Goal: Navigation & Orientation: Find specific page/section

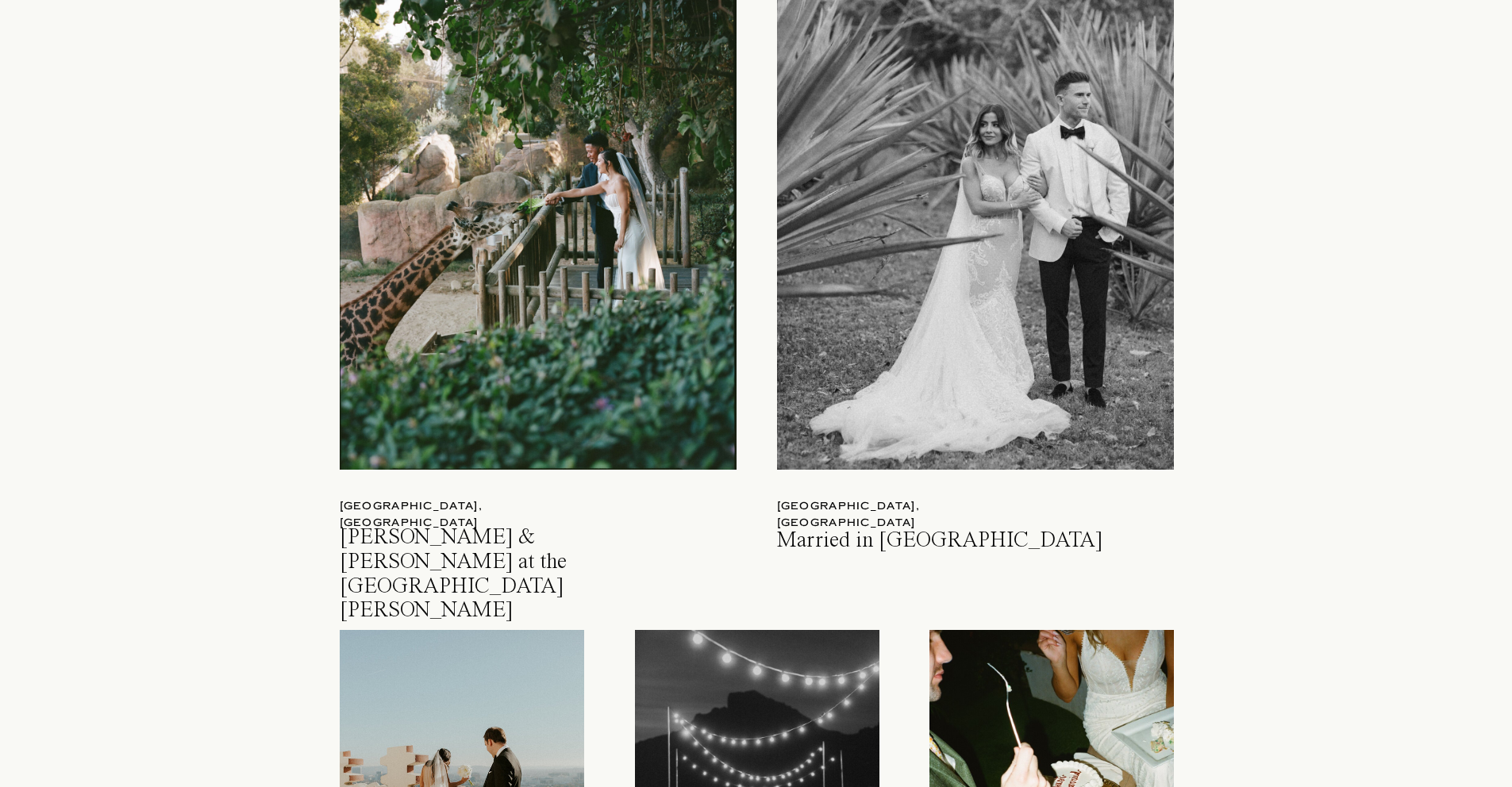
scroll to position [1775, 0]
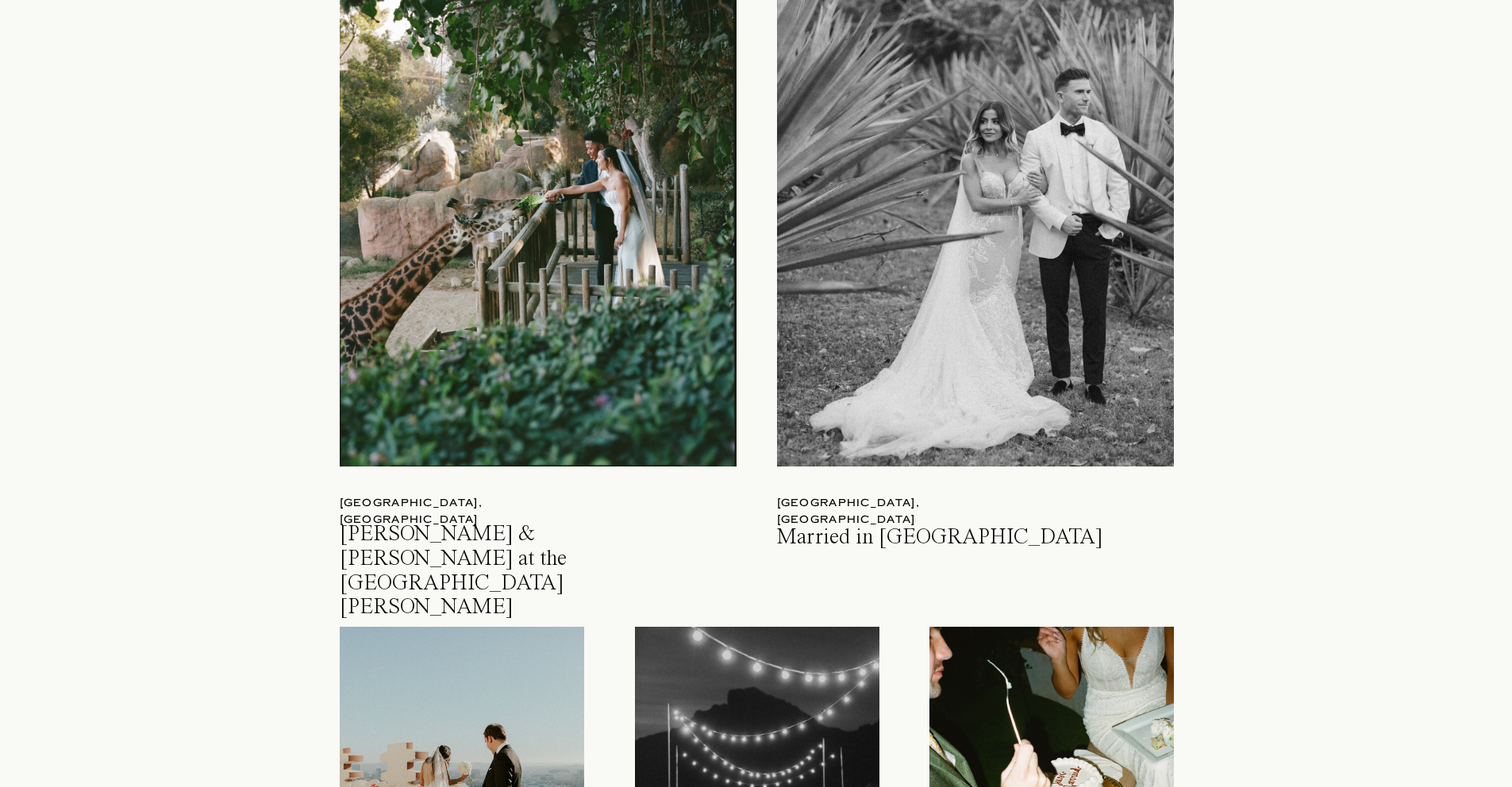
click at [569, 413] on div at bounding box center [538, 207] width 396 height 519
click at [470, 531] on h3 "Callan & Harrison at the Santa Barbara Zoo" at bounding box center [499, 543] width 318 height 41
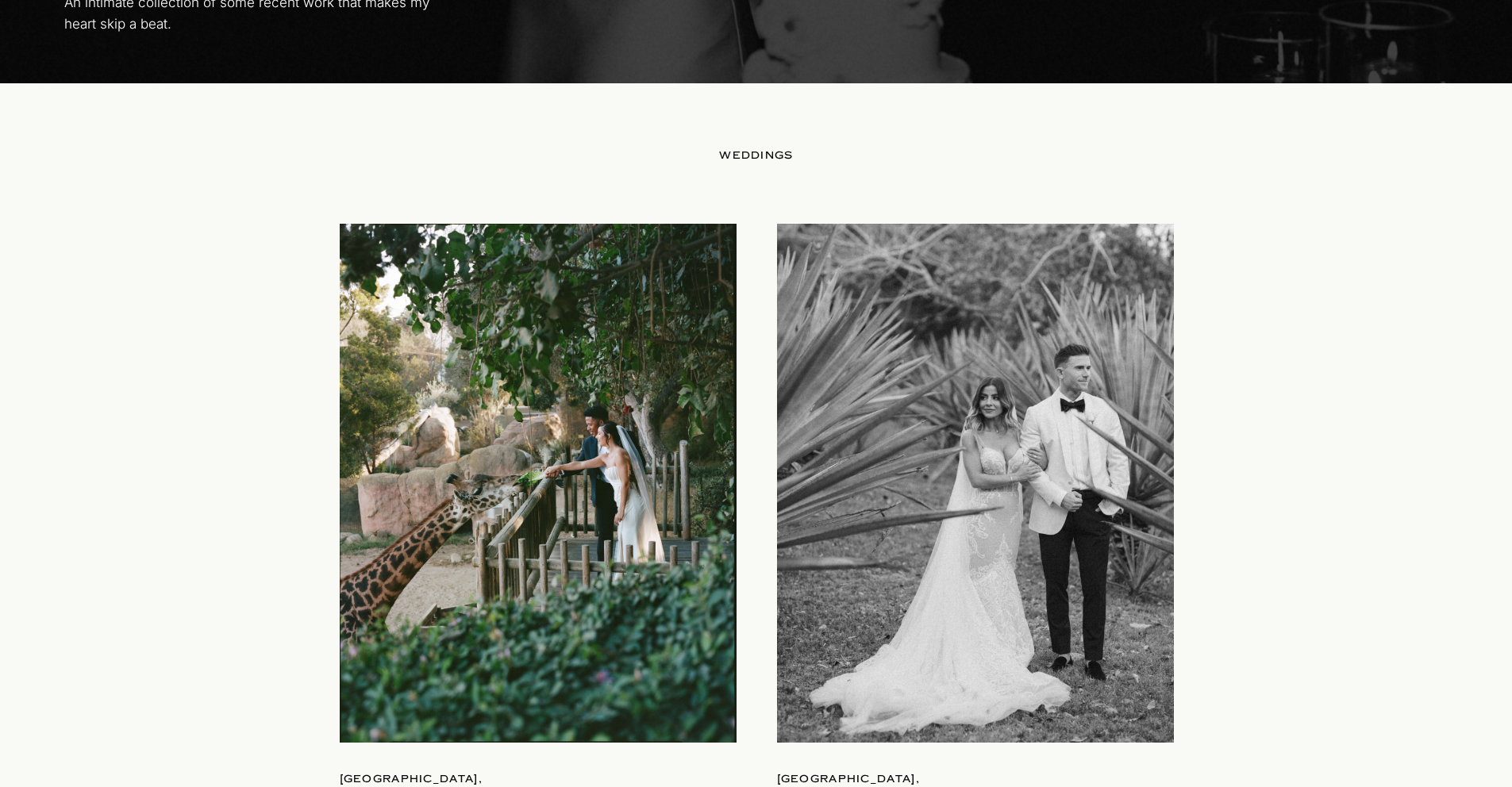
scroll to position [1311, 0]
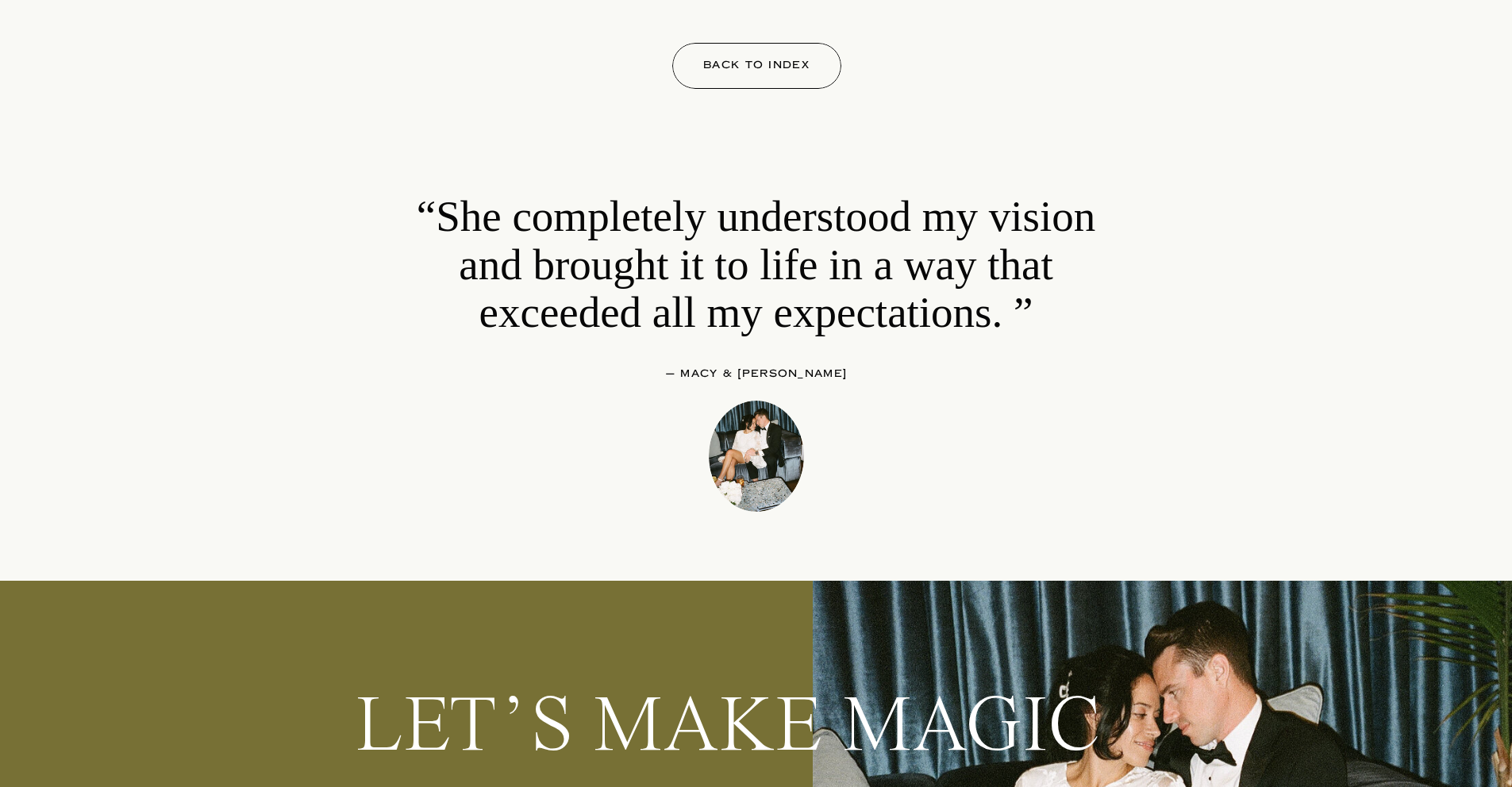
scroll to position [35932, 0]
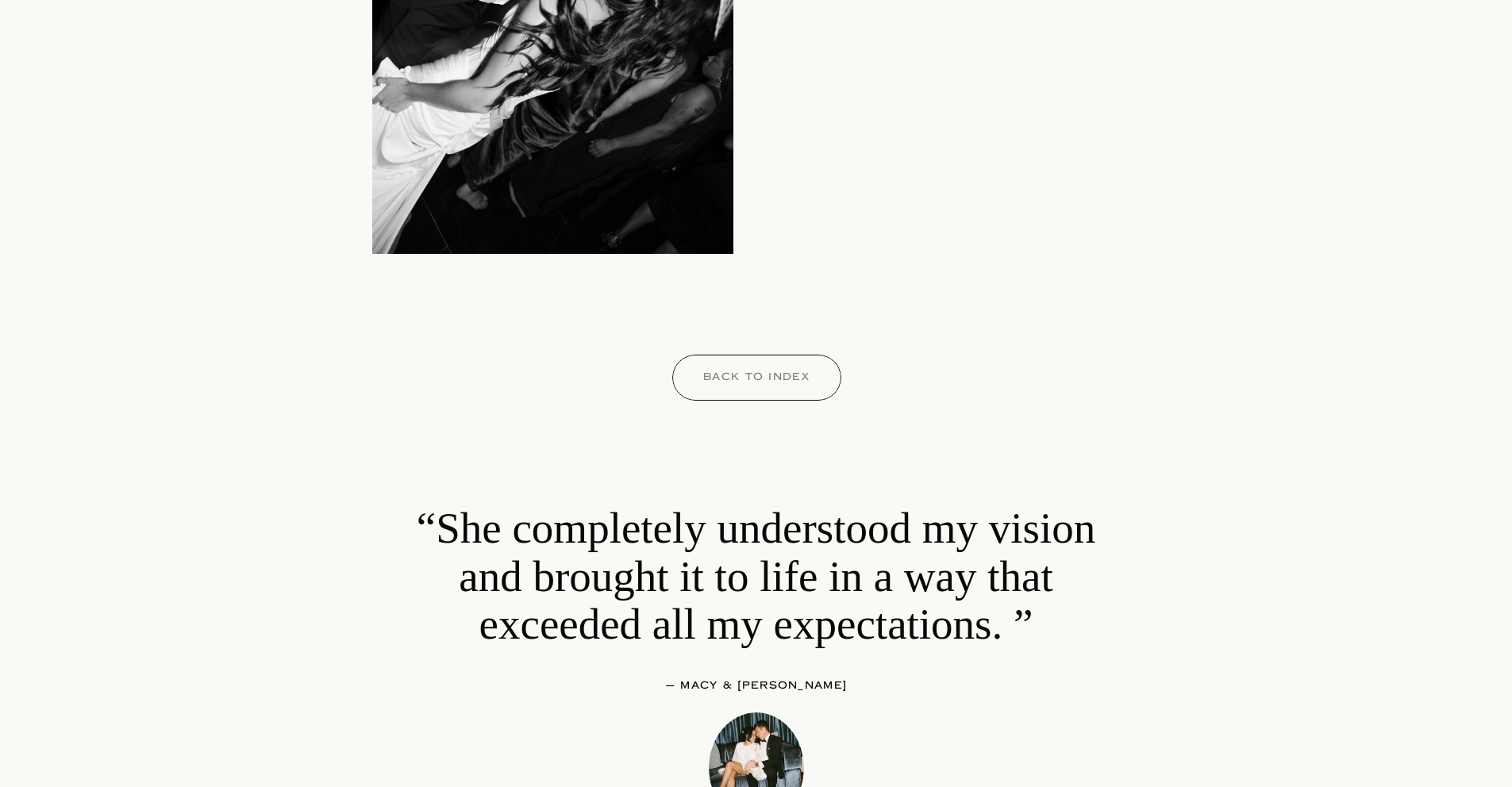
click at [760, 387] on p "Back to index" at bounding box center [756, 380] width 155 height 23
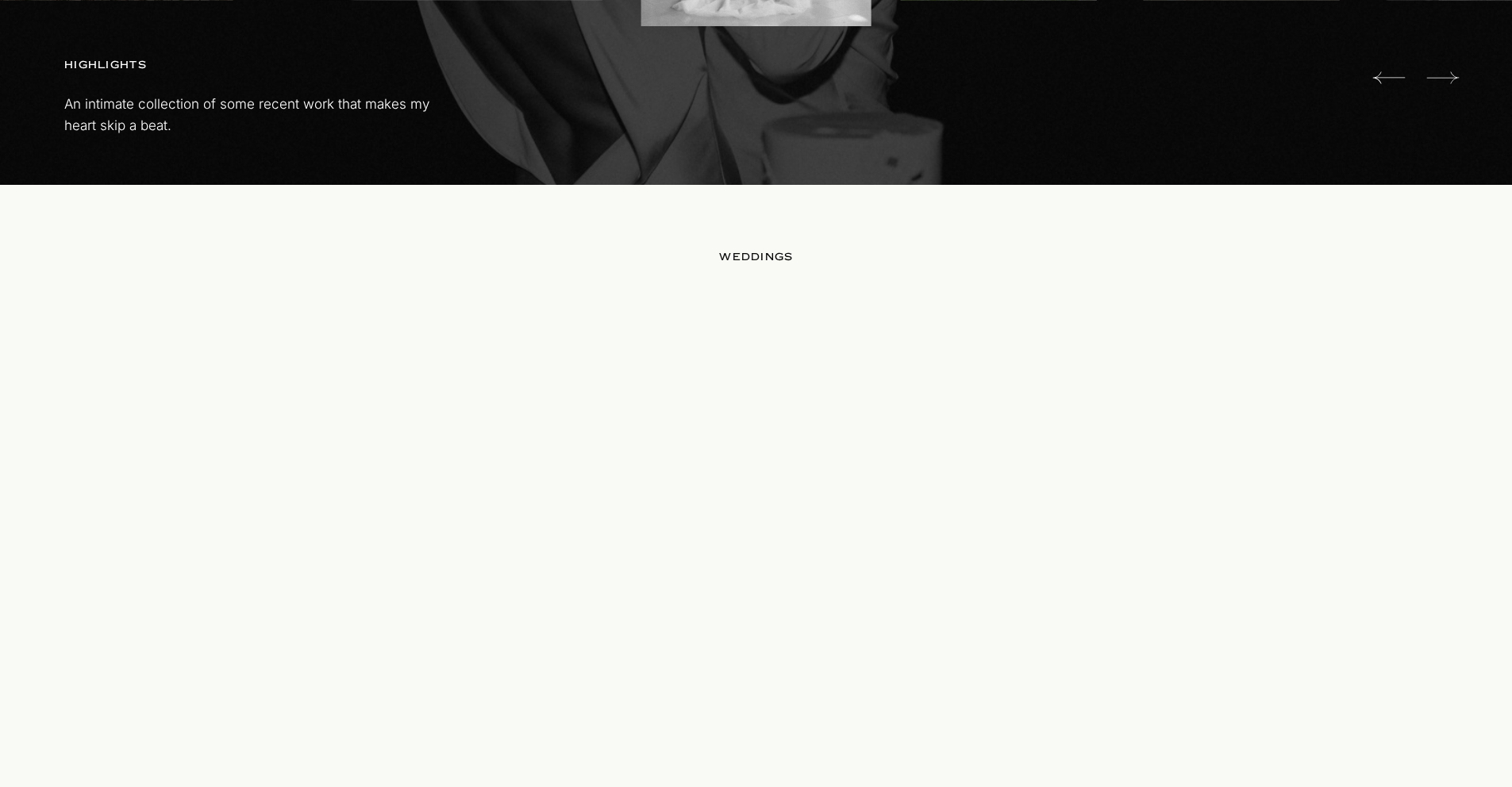
scroll to position [1622, 0]
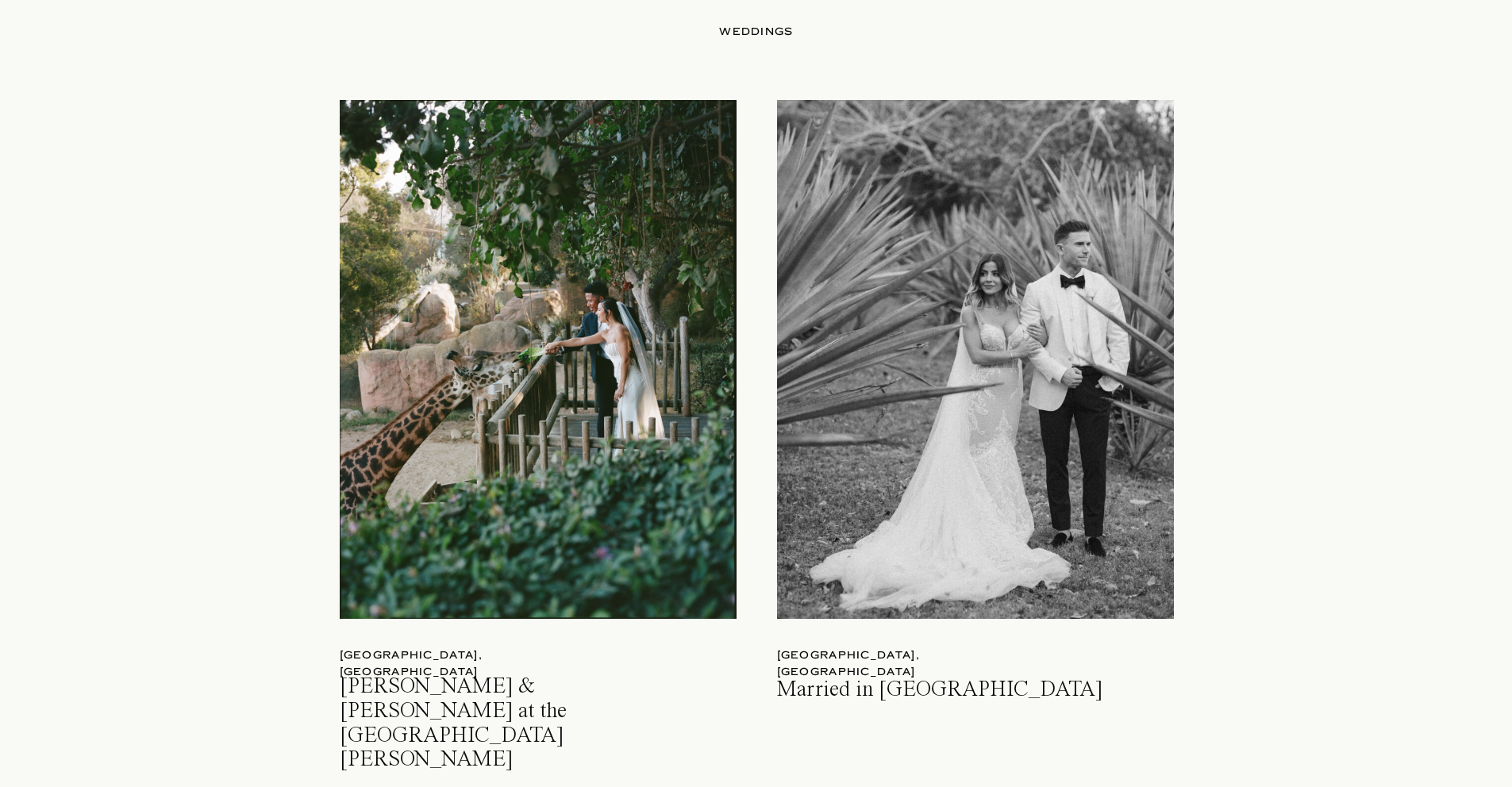
click at [538, 581] on div at bounding box center [538, 359] width 396 height 519
click at [458, 683] on h3 "Callan & Harrison at the Santa Barbara Zoo" at bounding box center [499, 696] width 318 height 41
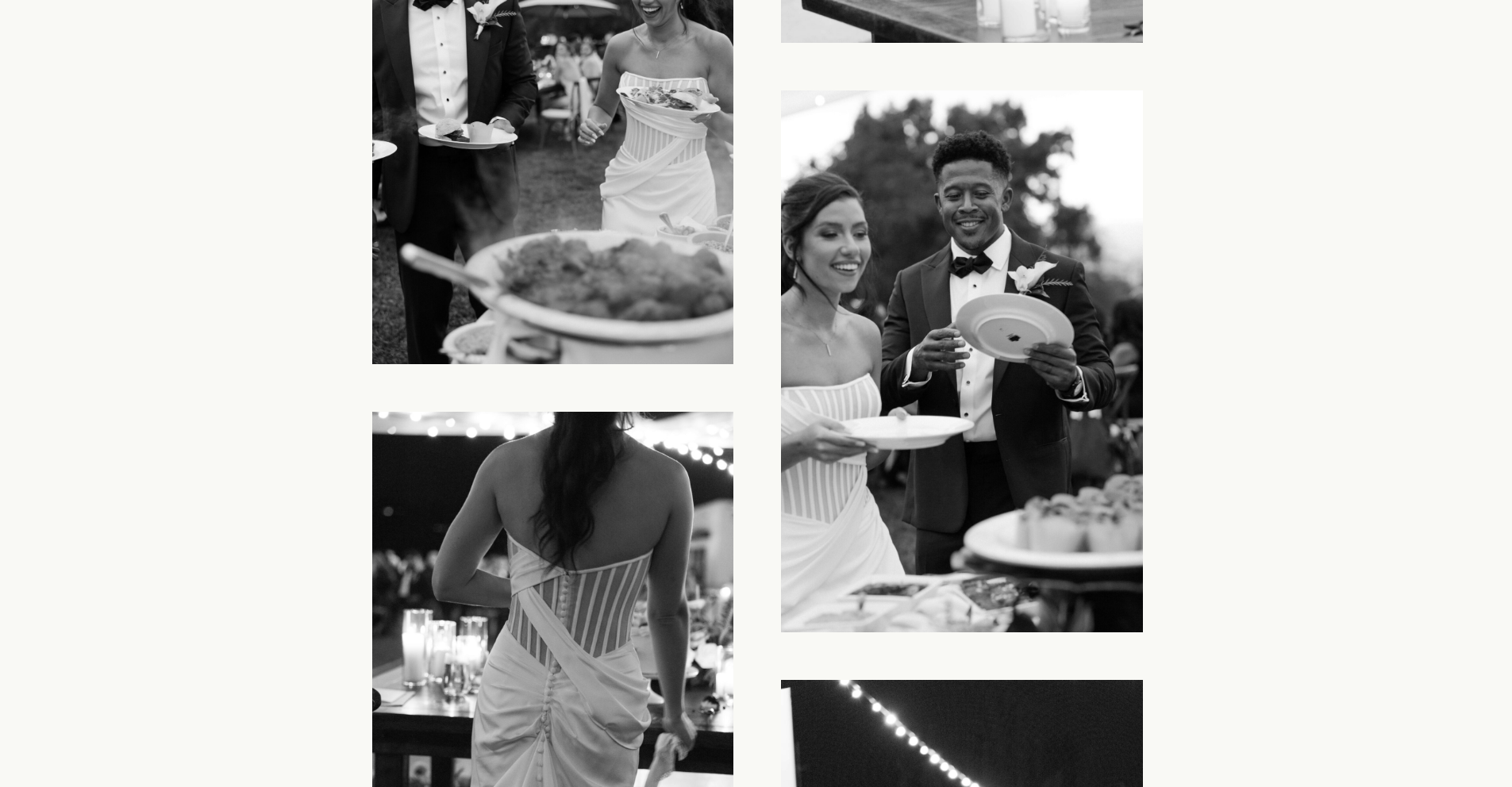
scroll to position [29815, 0]
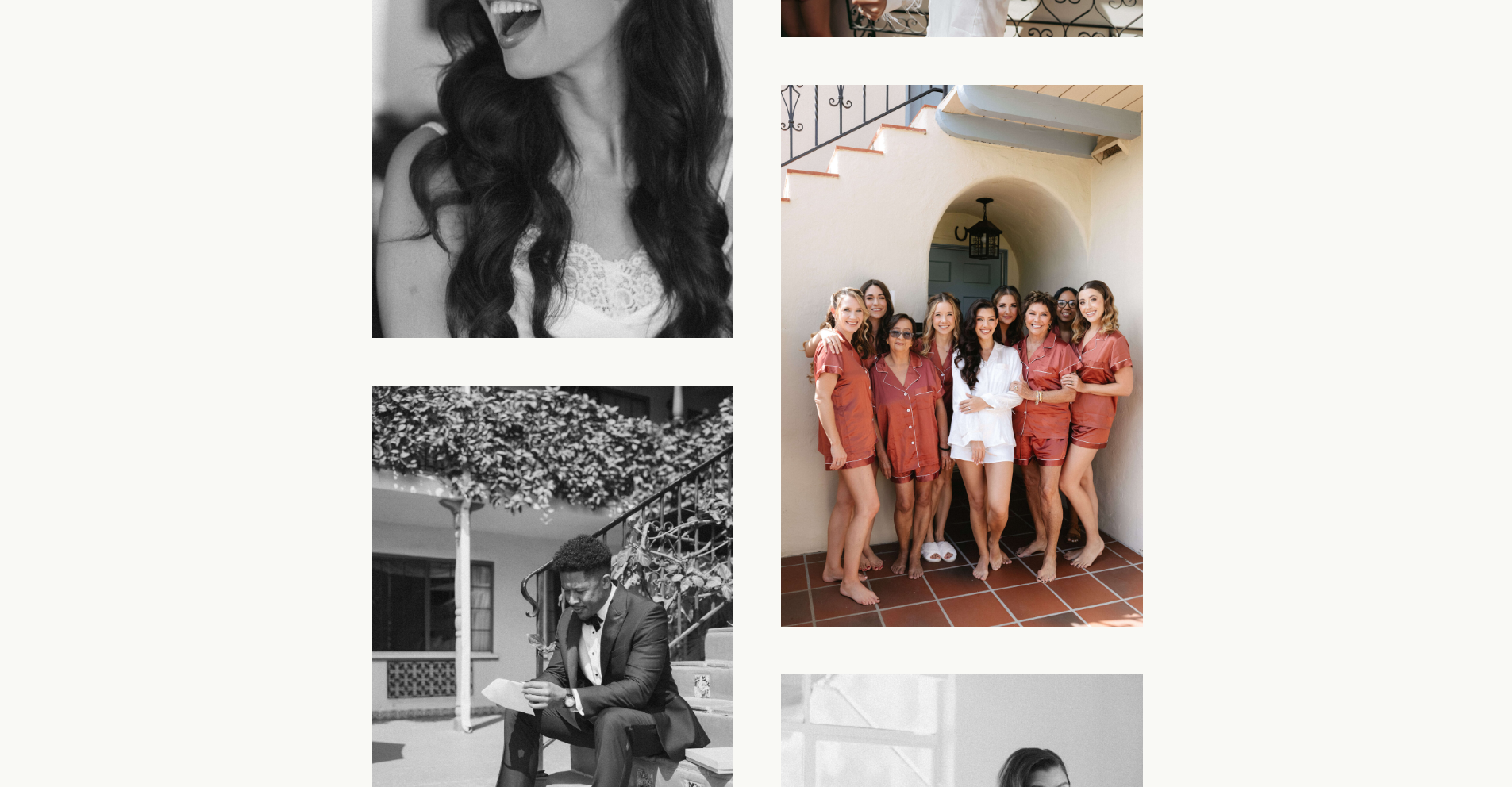
scroll to position [2739, 0]
